Goal: Download file/media

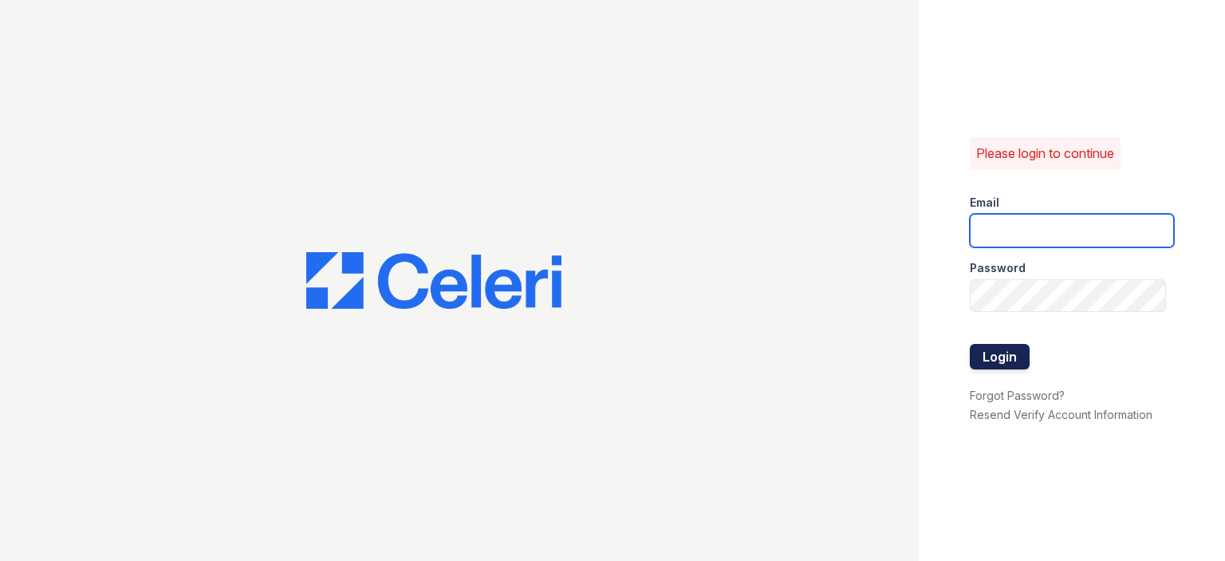
type input "[PERSON_NAME][EMAIL_ADDRESS][DOMAIN_NAME]"
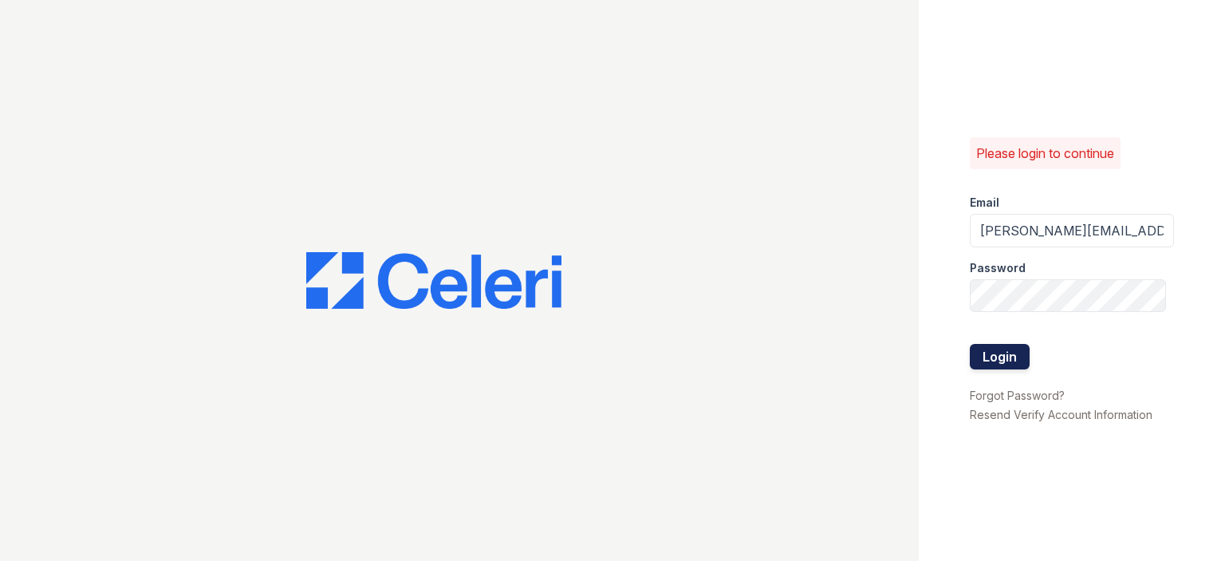
click at [1005, 360] on button "Login" at bounding box center [1000, 357] width 60 height 26
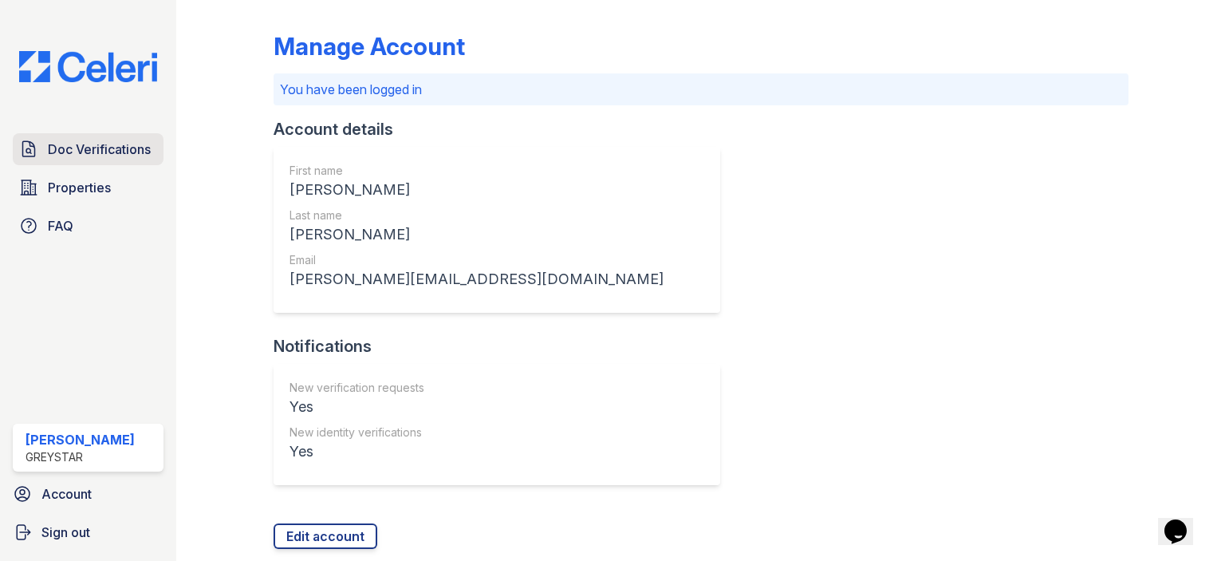
click at [64, 156] on span "Doc Verifications" at bounding box center [99, 149] width 103 height 19
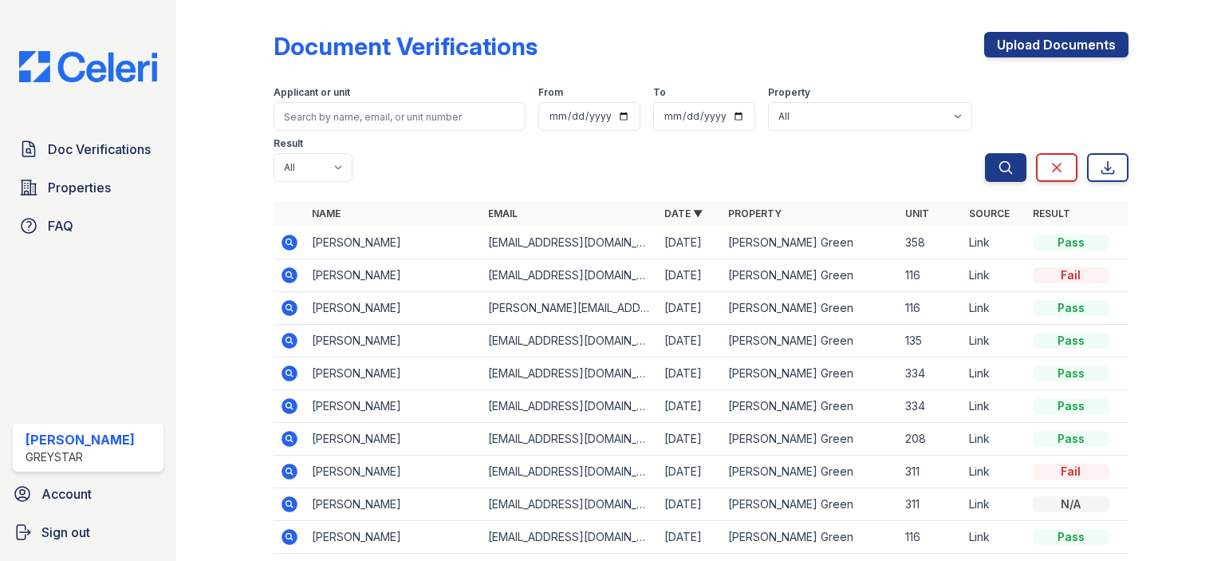
click at [284, 242] on icon at bounding box center [290, 242] width 16 height 16
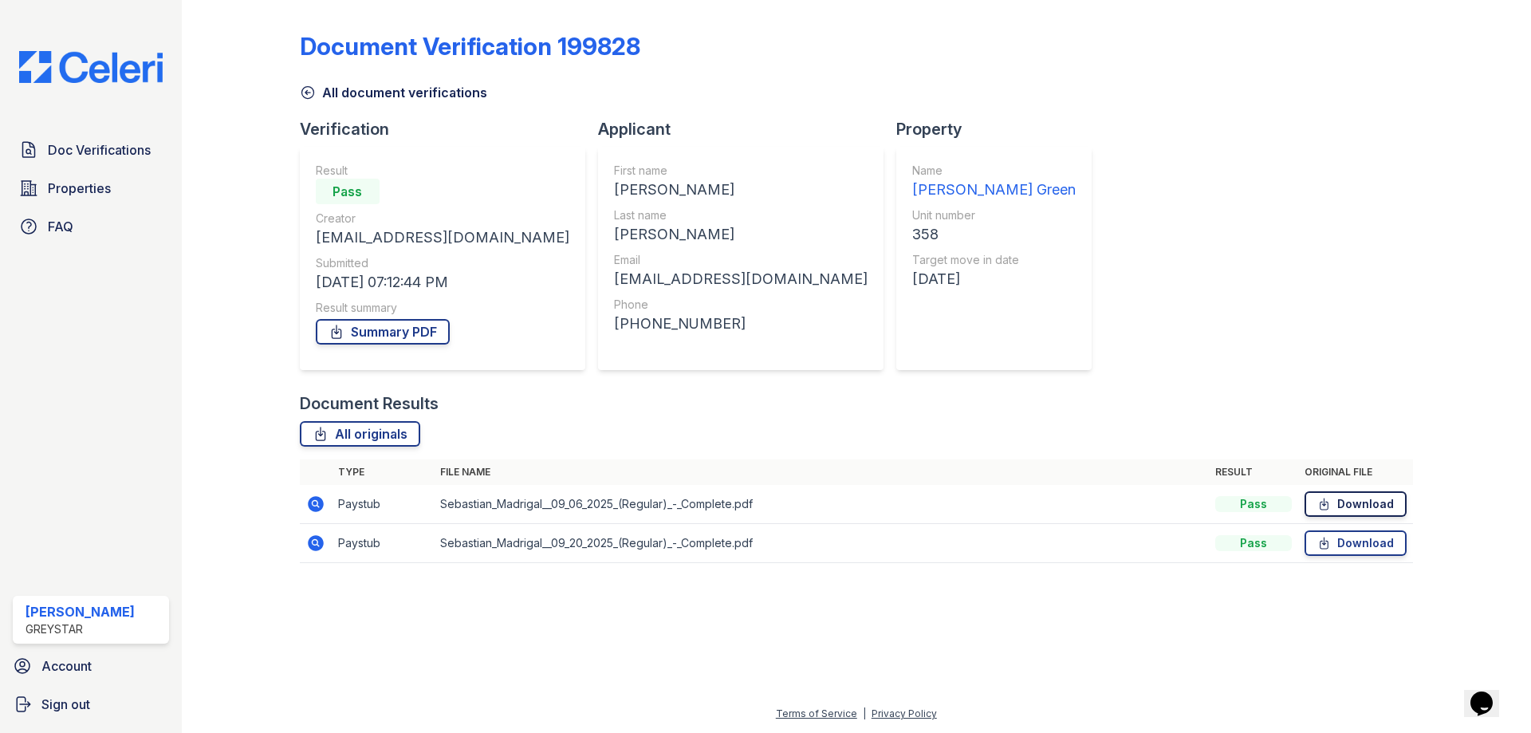
drag, startPoint x: 1341, startPoint y: 503, endPoint x: 1317, endPoint y: 500, distance: 24.1
click at [1224, 503] on link "Download" at bounding box center [1356, 504] width 102 height 26
click at [1224, 537] on link "Download" at bounding box center [1356, 543] width 102 height 26
